Goal: Understand process/instructions: Learn how to perform a task or action

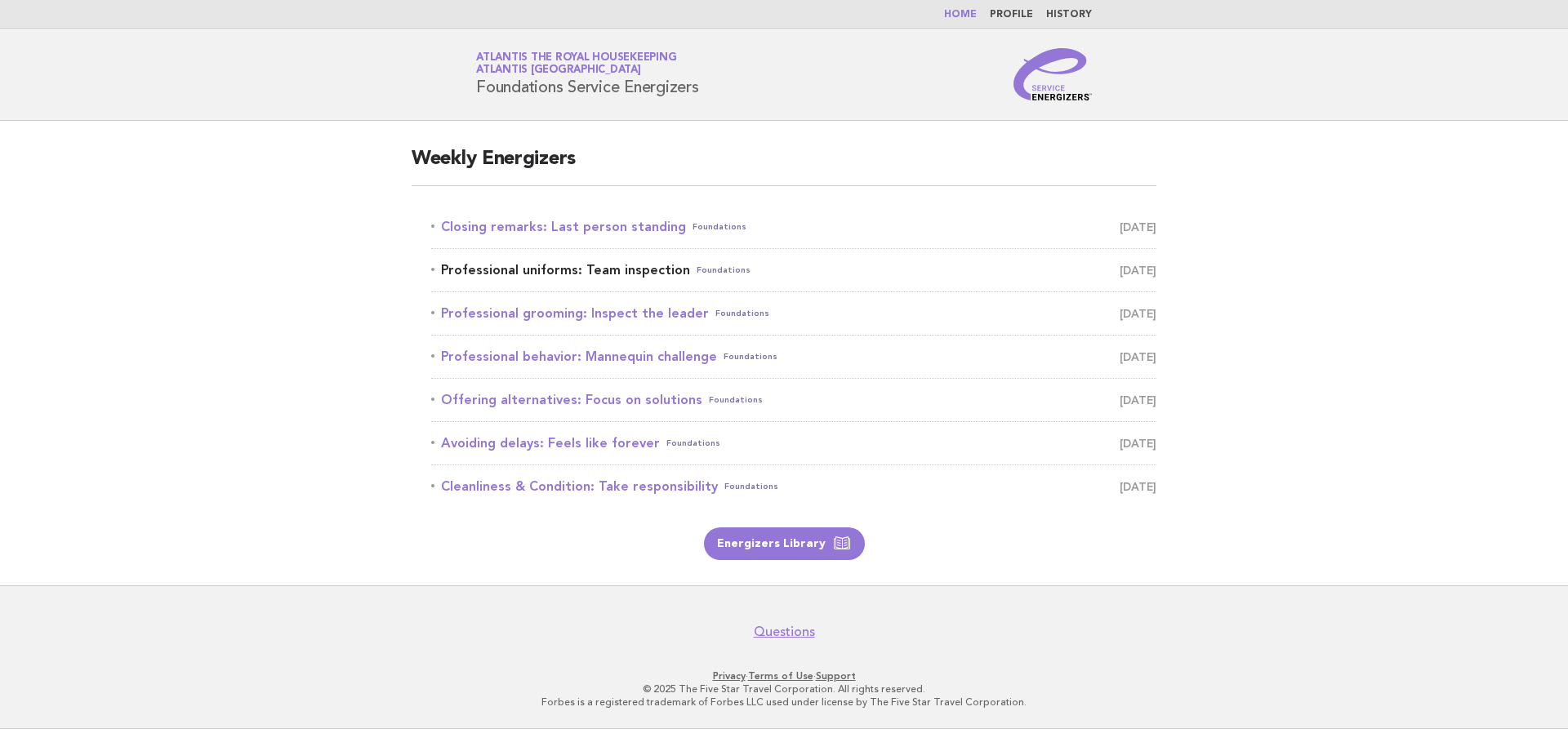
click at [713, 274] on span "Foundations" at bounding box center [724, 270] width 54 height 22
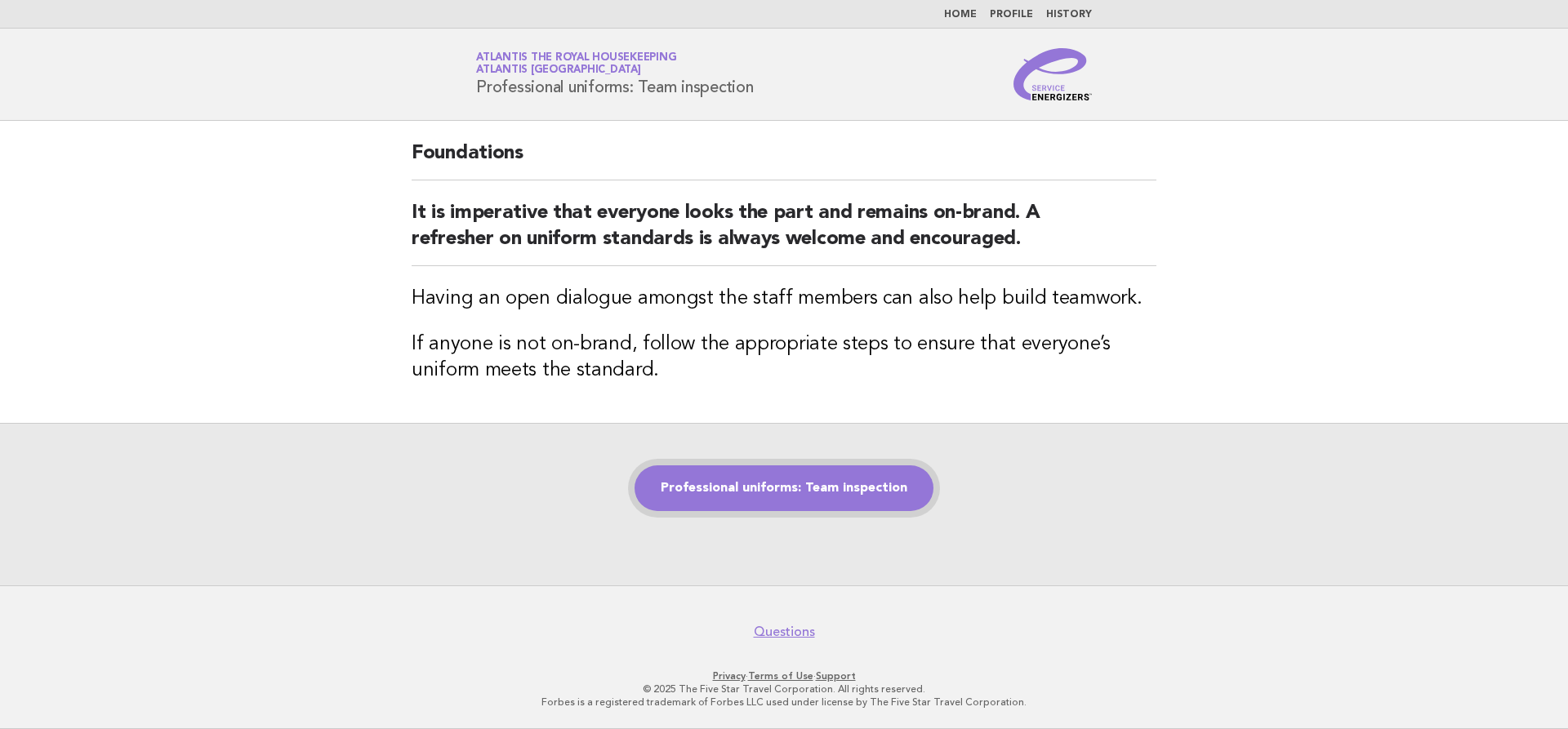
click at [804, 497] on link "Professional uniforms: Team inspection" at bounding box center [784, 487] width 299 height 46
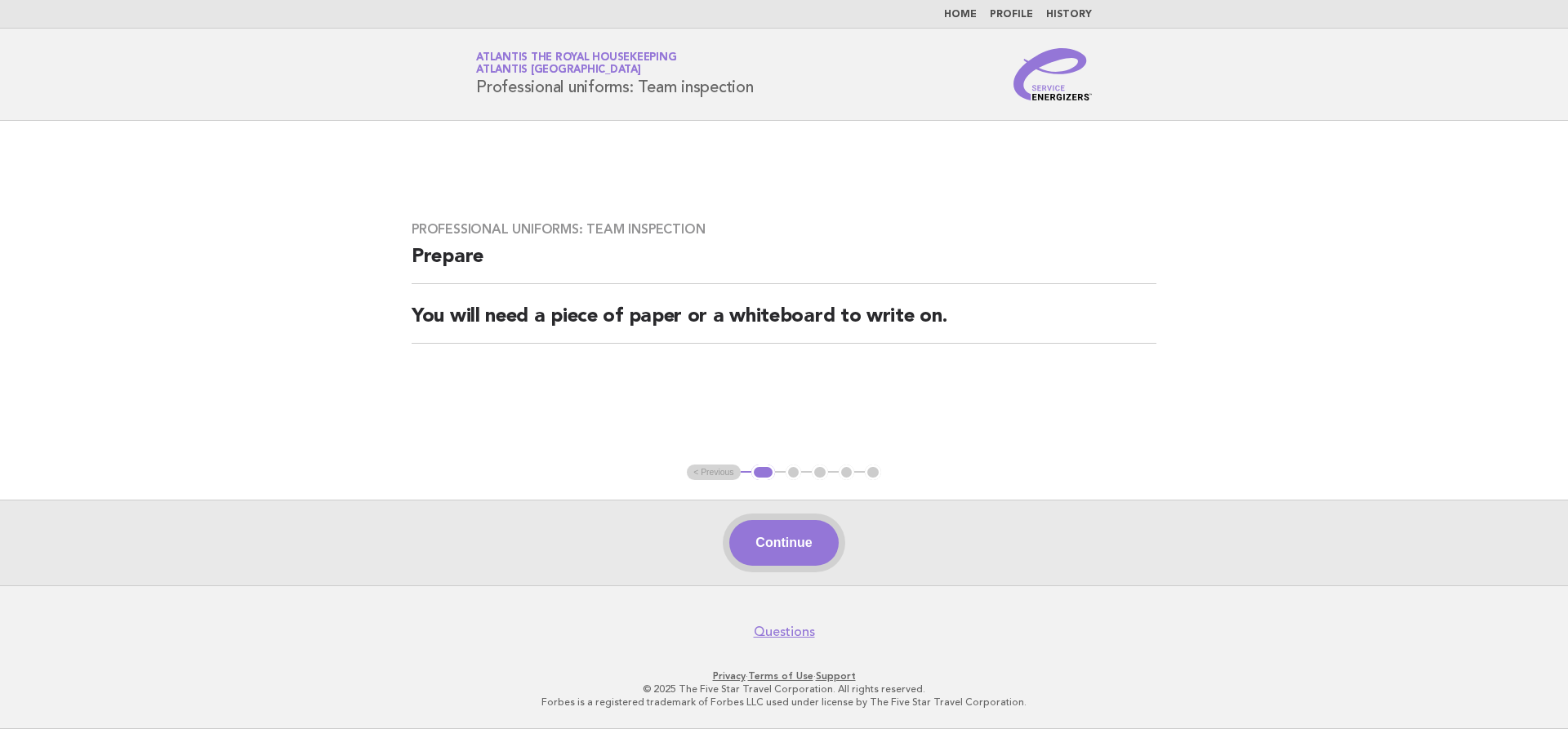
click at [794, 546] on button "Continue" at bounding box center [784, 542] width 108 height 46
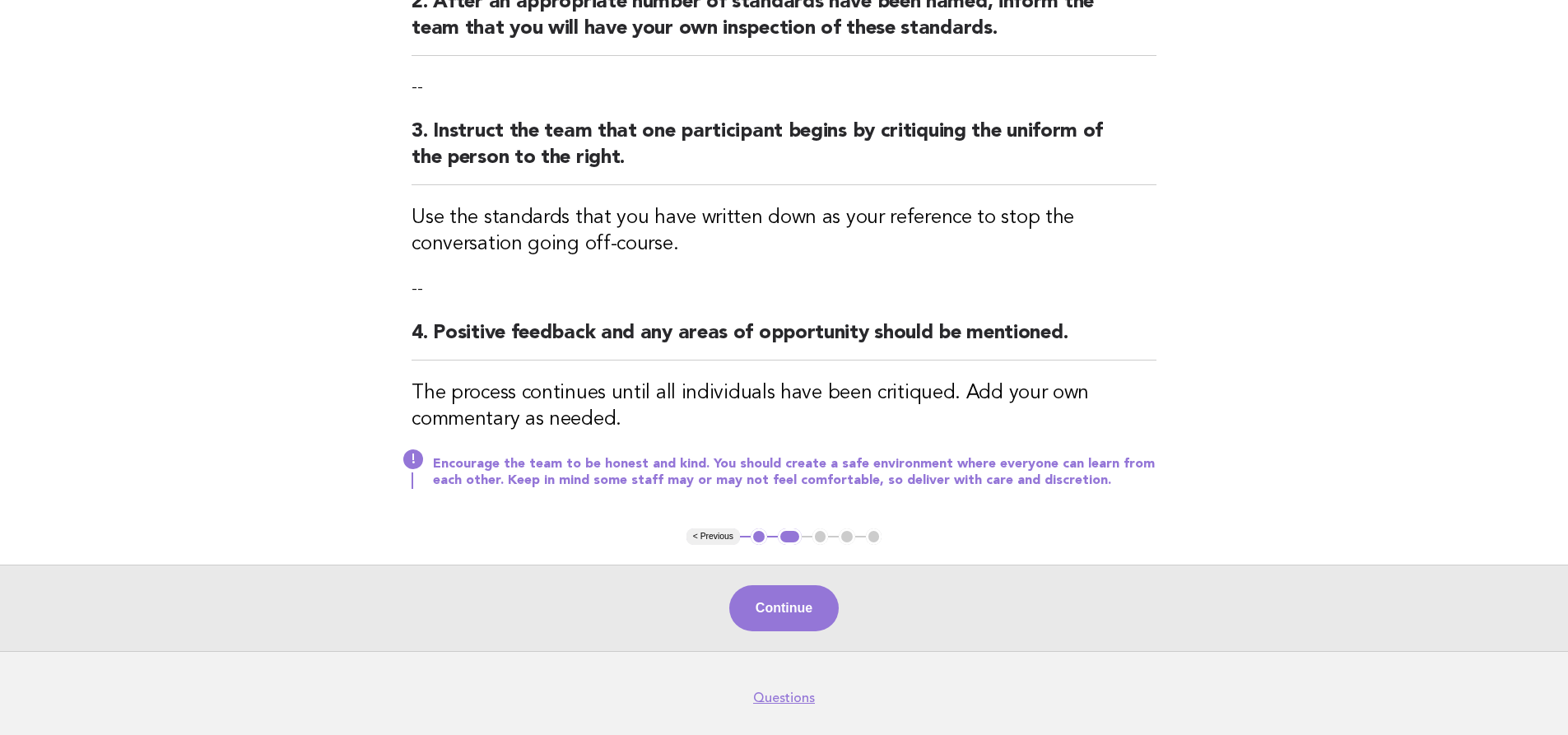
scroll to position [412, 0]
click at [793, 617] on button "Continue" at bounding box center [784, 606] width 109 height 46
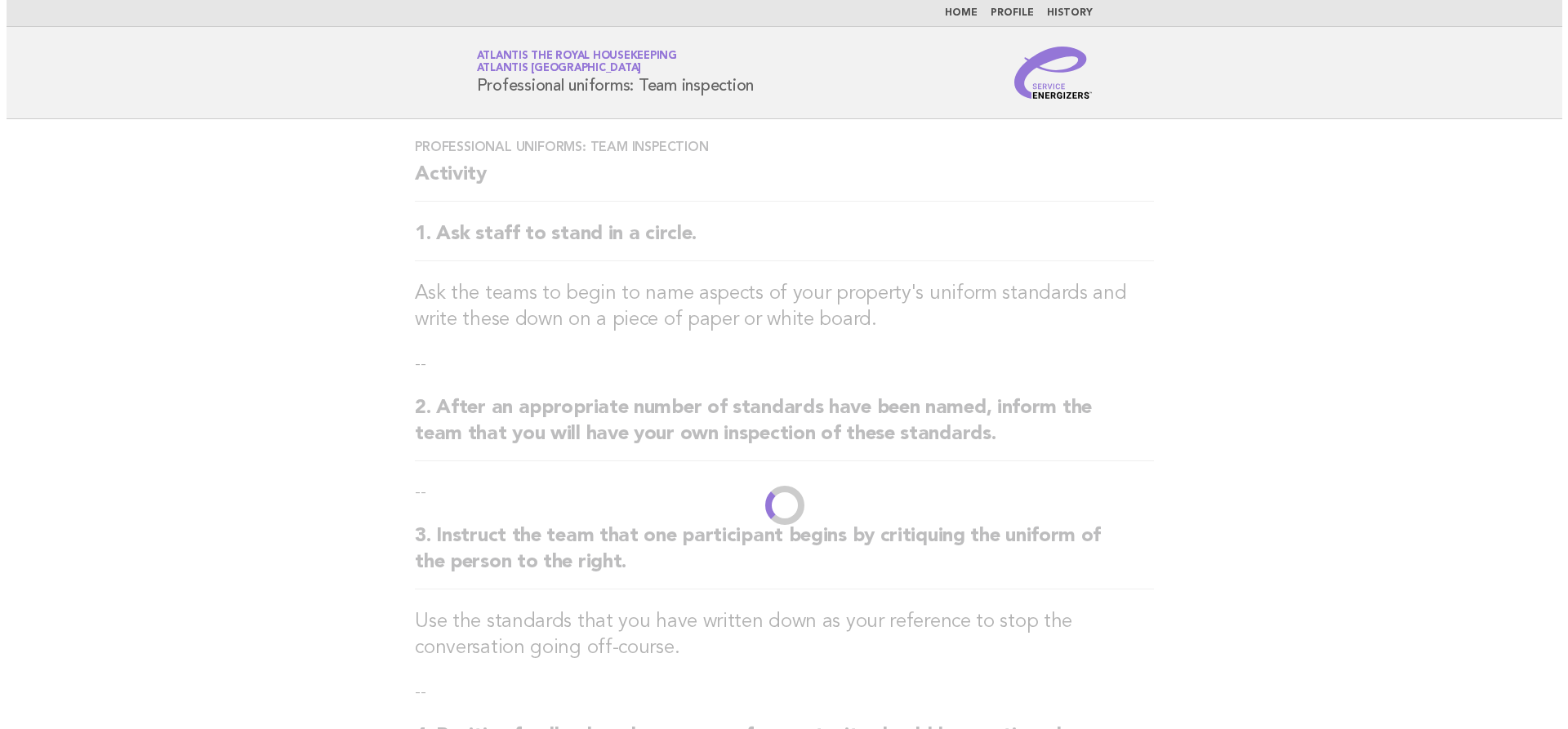
scroll to position [0, 0]
